Goal: Task Accomplishment & Management: Use online tool/utility

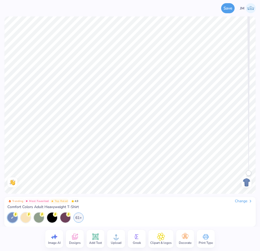
click at [239, 200] on div "Change" at bounding box center [244, 200] width 18 height 5
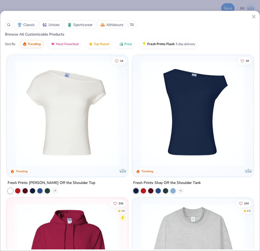
click at [8, 26] on icon at bounding box center [9, 25] width 4 height 4
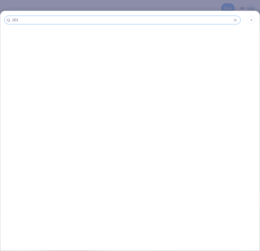
type input "1010"
type input "1010b"
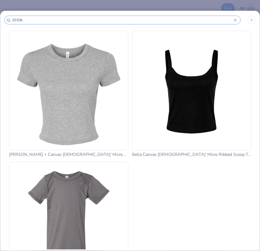
type input "1010b"
click at [64, 87] on img at bounding box center [68, 90] width 115 height 115
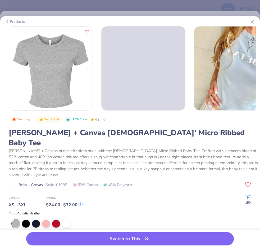
click at [93, 236] on button "Switch to This" at bounding box center [130, 238] width 208 height 13
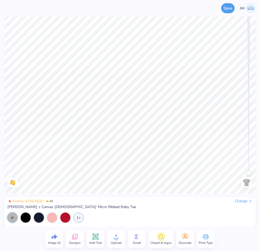
click at [77, 236] on icon at bounding box center [75, 236] width 8 height 8
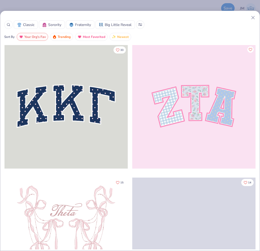
click at [58, 98] on div at bounding box center [65, 106] width 123 height 123
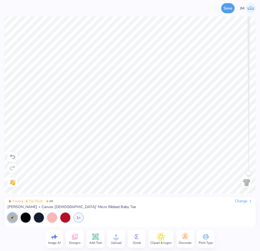
click at [238, 199] on div "Change" at bounding box center [244, 200] width 18 height 5
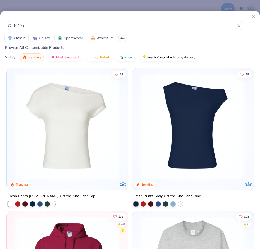
click at [252, 16] on icon at bounding box center [254, 17] width 6 height 6
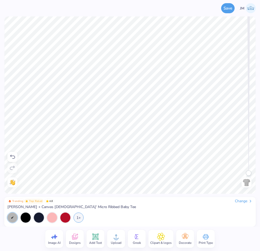
click at [210, 236] on div "Print Type" at bounding box center [206, 238] width 18 height 18
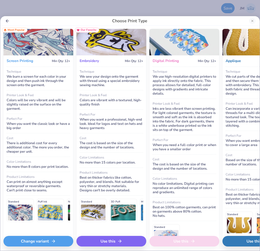
scroll to position [1, 0]
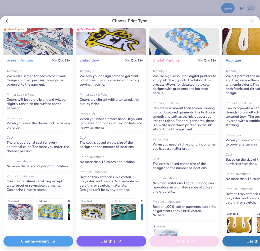
click at [41, 239] on div "Change variant" at bounding box center [38, 241] width 70 height 11
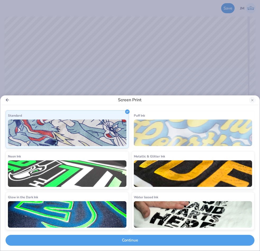
scroll to position [0, 0]
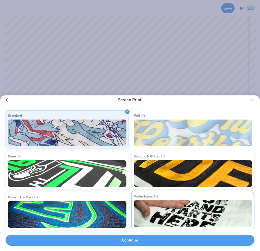
click at [169, 223] on img at bounding box center [193, 213] width 119 height 26
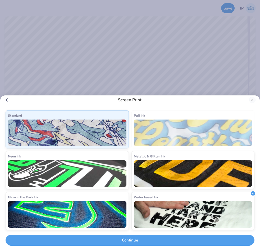
click at [140, 246] on div "Standard Puff Ink Neon Ink Metallic & Glitter Ink Glow in the Dark Ink Water ba…" at bounding box center [130, 178] width 260 height 146
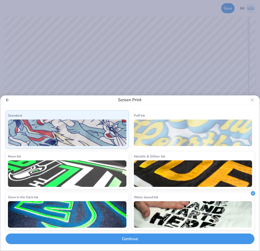
click at [140, 242] on button "Continue" at bounding box center [130, 238] width 249 height 11
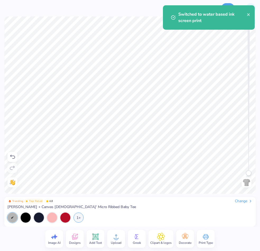
click at [207, 236] on rect at bounding box center [205, 237] width 5 height 2
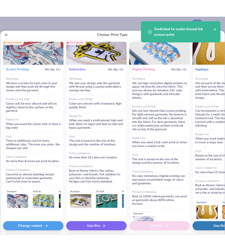
scroll to position [1, 0]
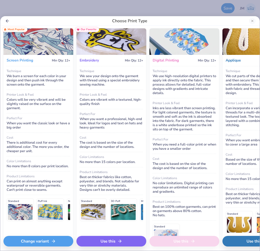
click at [7, 21] on line "Back" at bounding box center [7, 21] width 3 height 0
